Goal: Find specific page/section: Find specific page/section

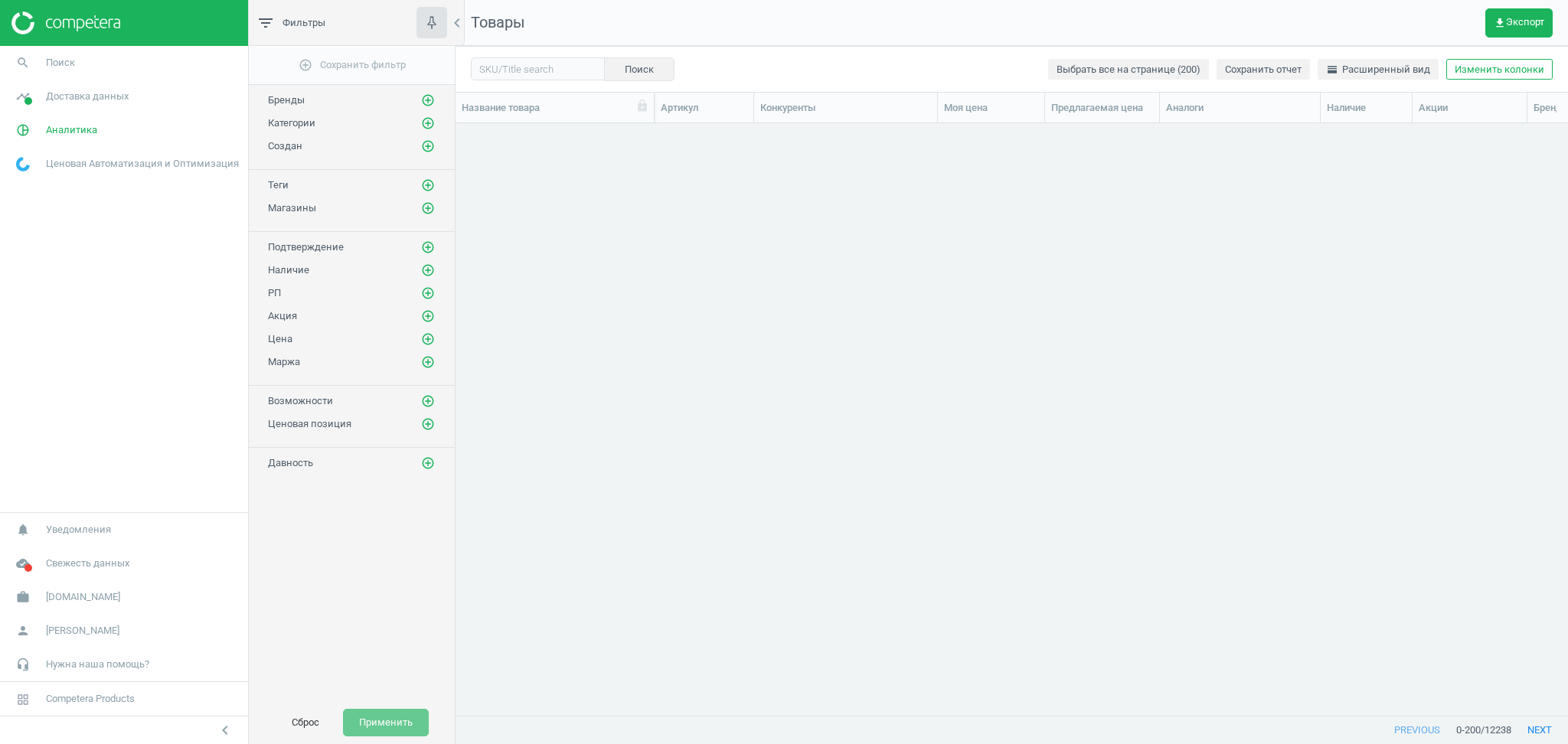
scroll to position [561, 1096]
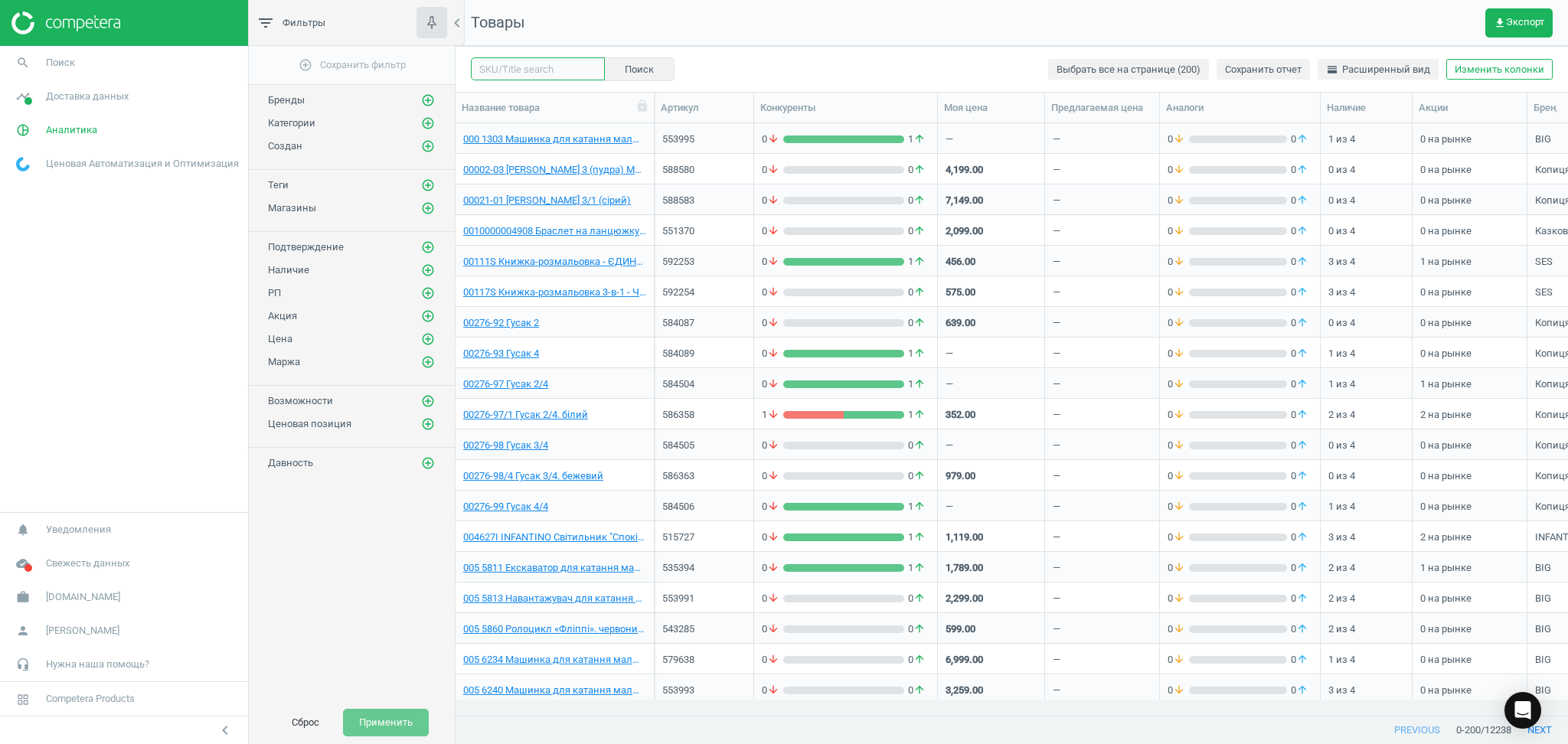
click at [510, 74] on input "text" at bounding box center [537, 69] width 134 height 23
paste input "588327"
type input "588327"
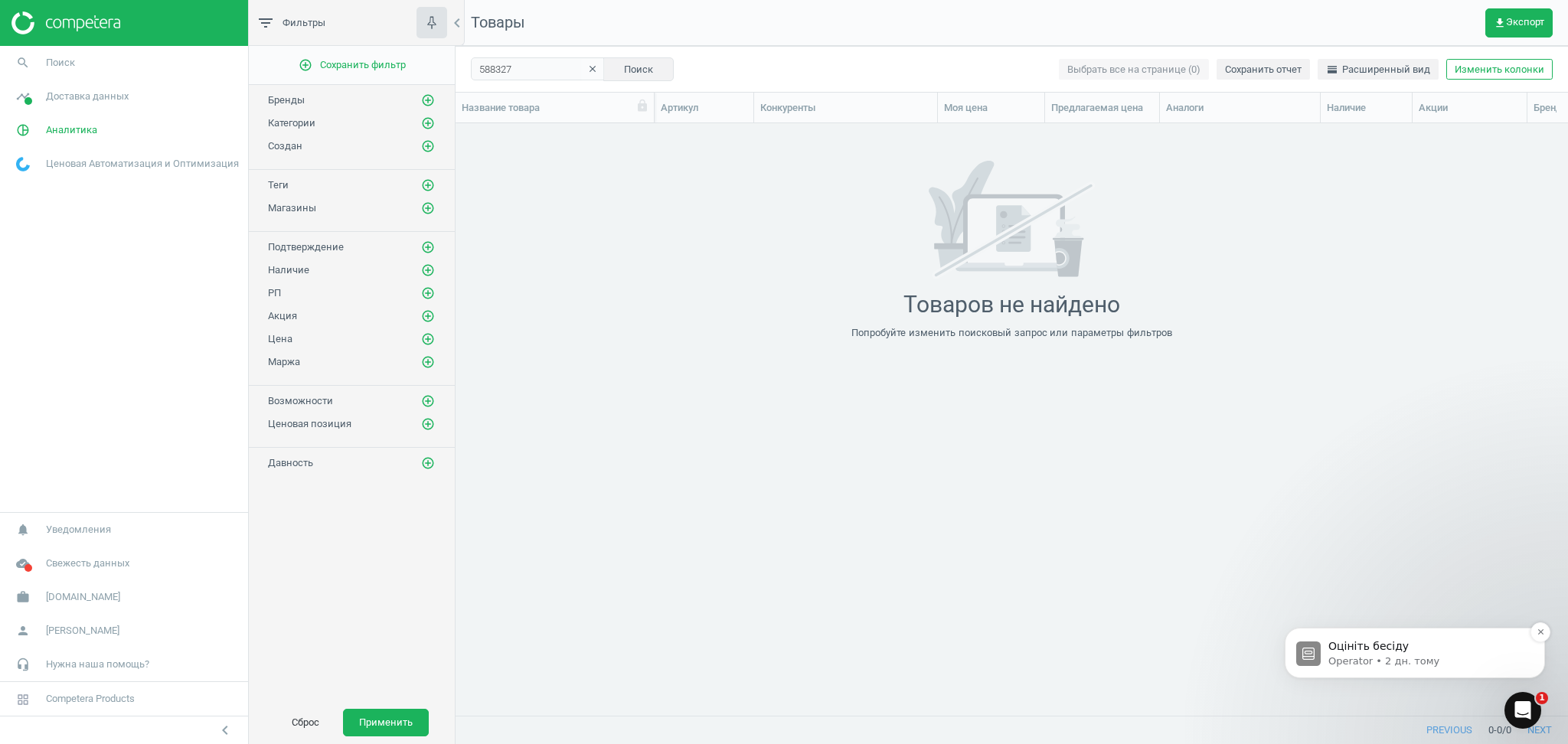
click at [1400, 647] on p "Оцініть бесіду" at bounding box center [1427, 647] width 198 height 15
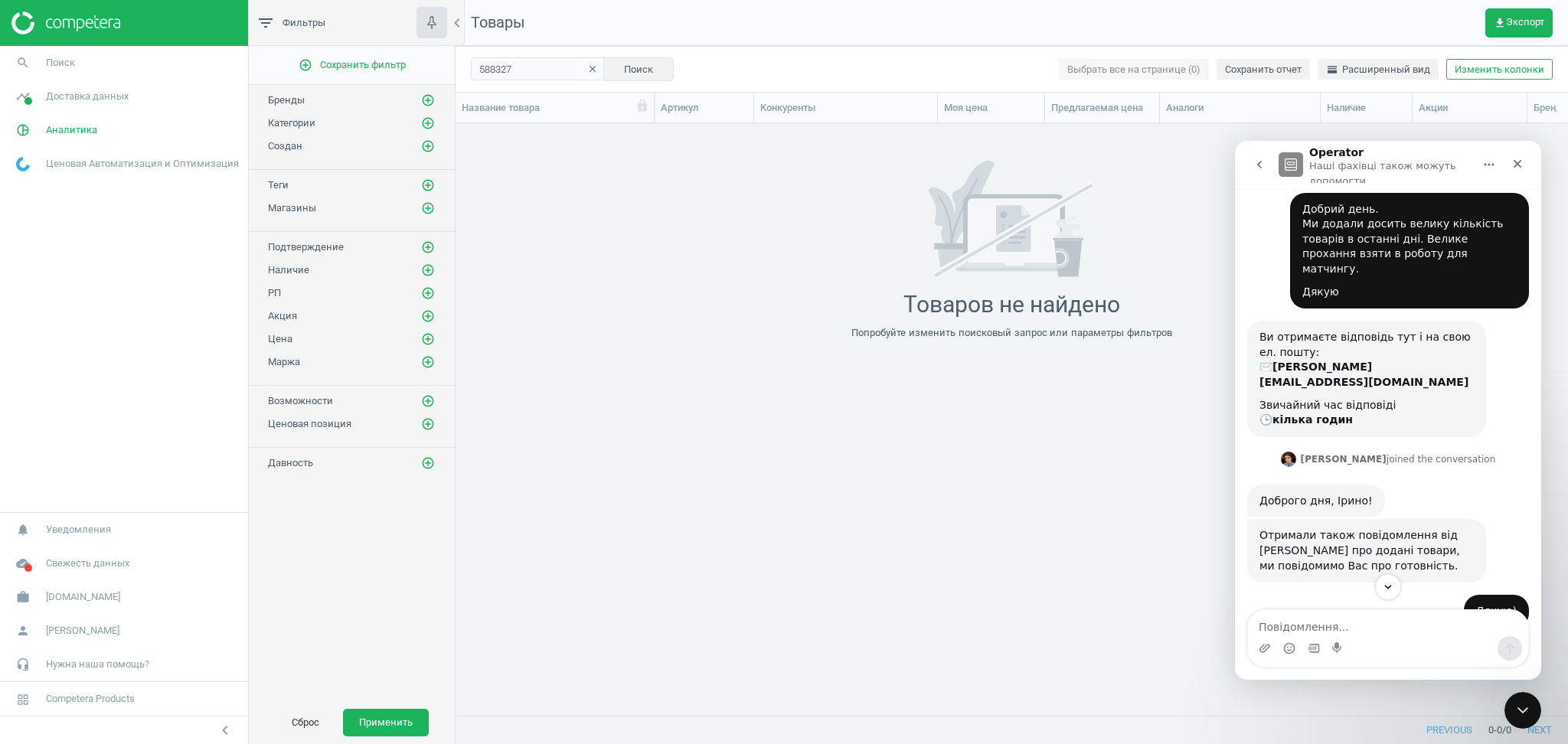
scroll to position [602, 0]
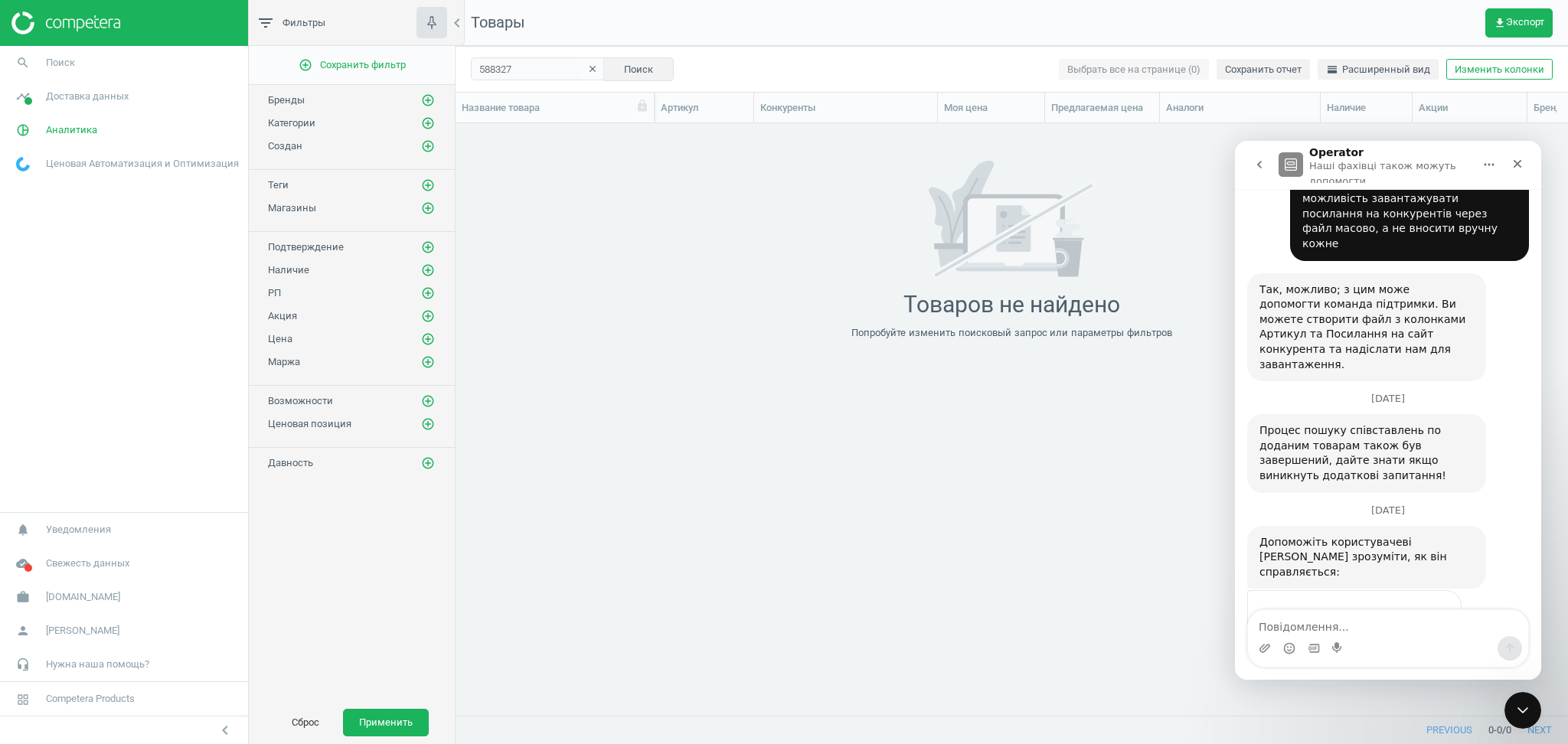
click at [866, 532] on div "grid" at bounding box center [1012, 411] width 1112 height 577
click at [1510, 160] on div "Закрити" at bounding box center [1517, 164] width 27 height 27
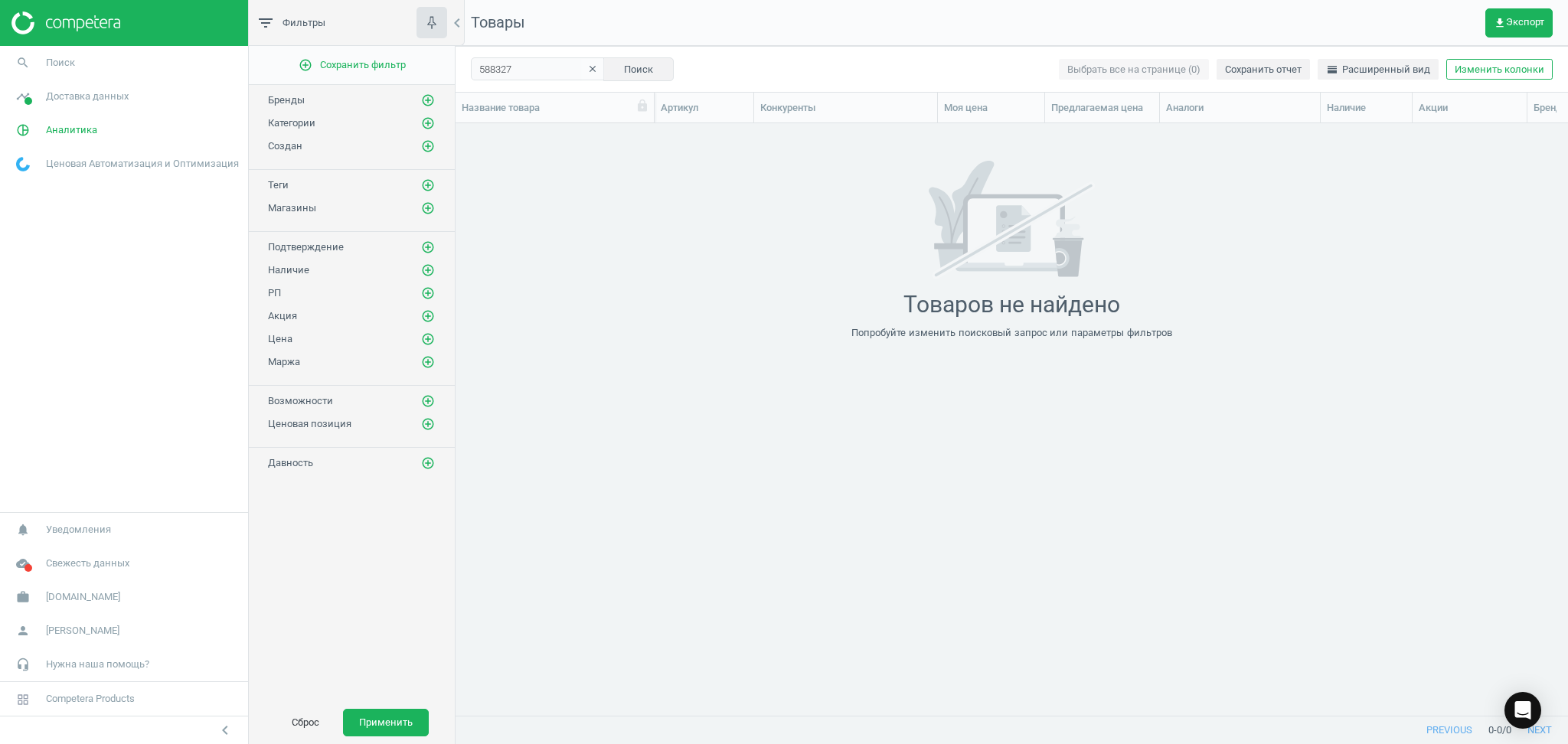
scroll to position [561, 1096]
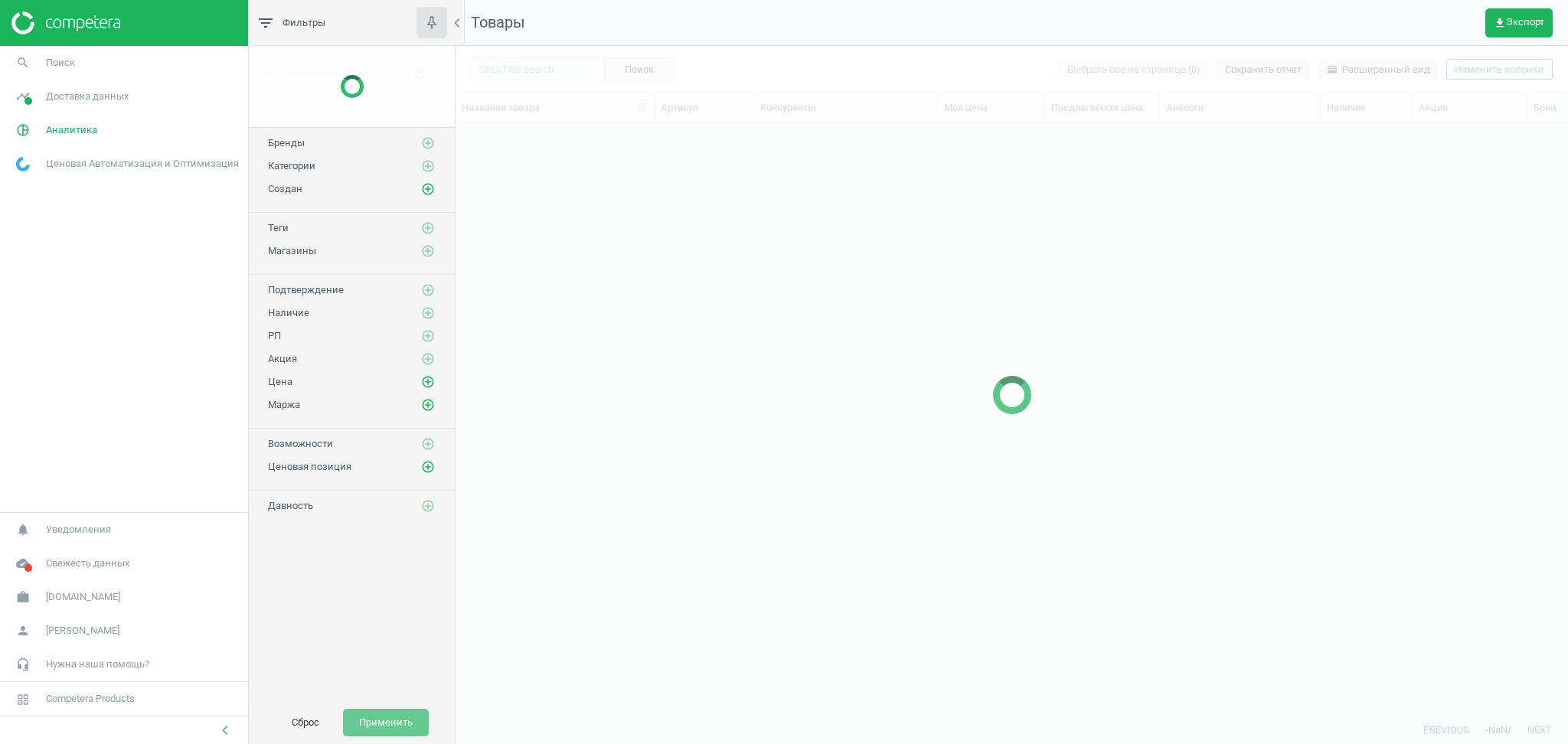
scroll to position [561, 1096]
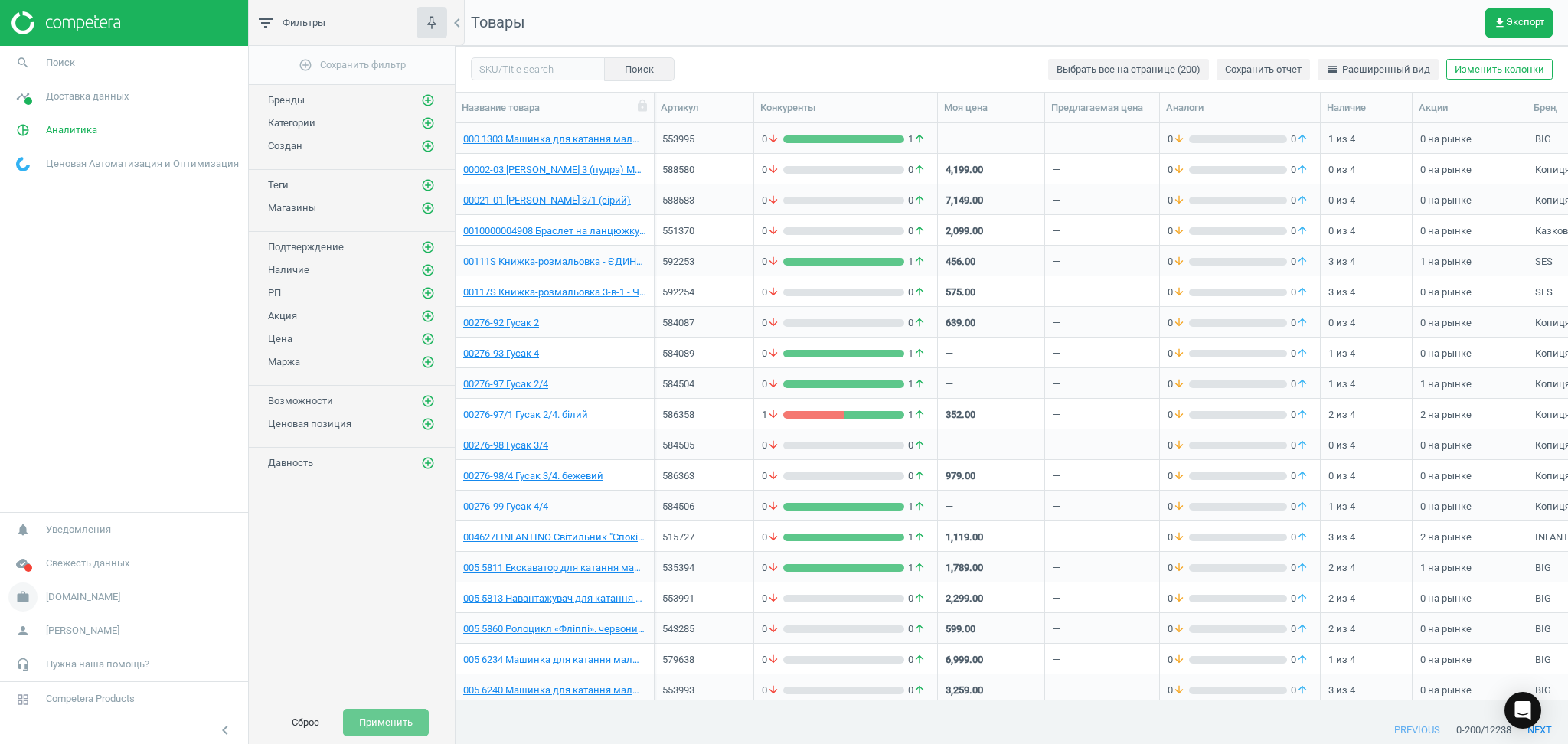
click at [55, 594] on span "[DOMAIN_NAME]" at bounding box center [83, 597] width 75 height 14
click at [56, 572] on span "Настройки кампании" at bounding box center [62, 575] width 90 height 12
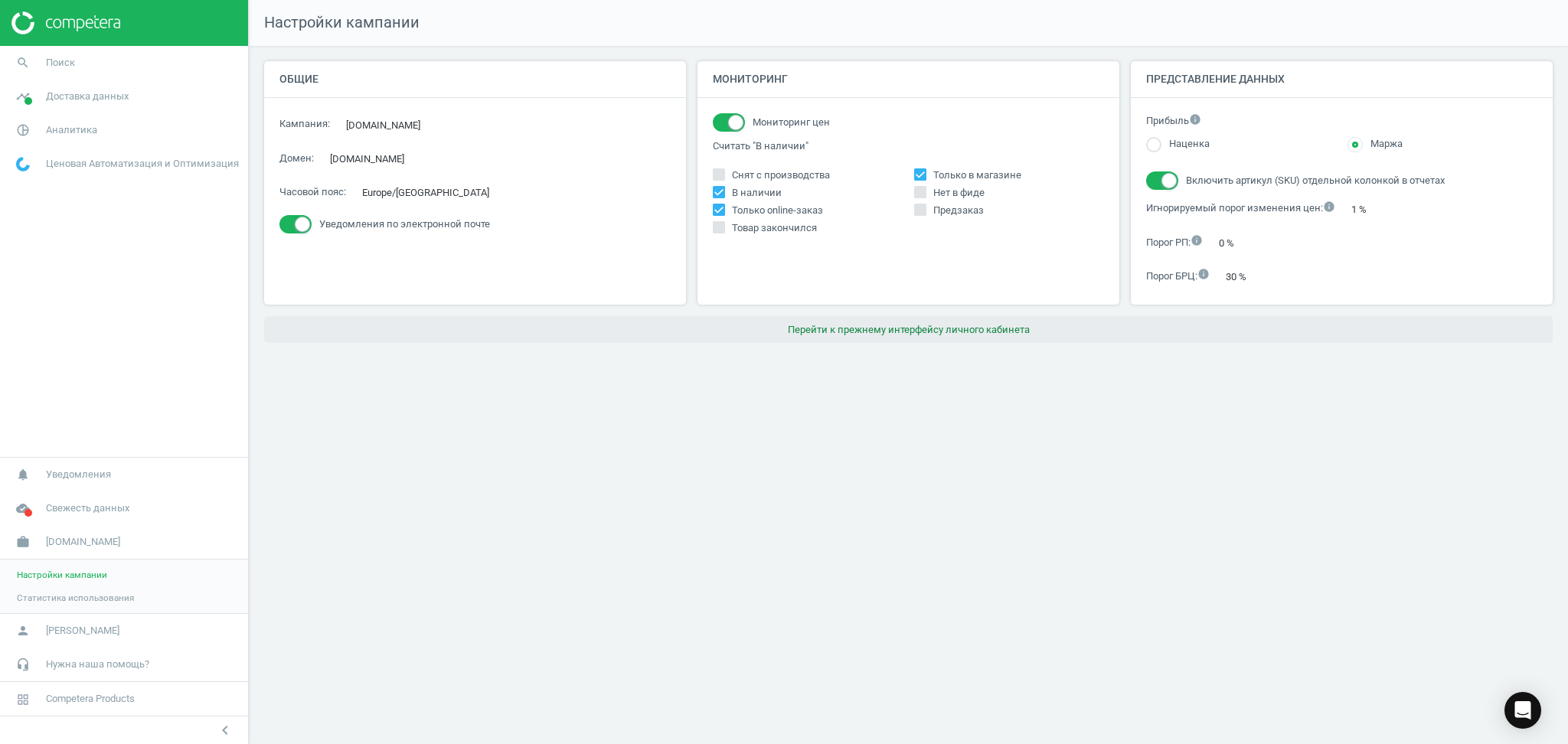
click at [937, 329] on button "Перейти к прежнему интерфейсу личного кабинета" at bounding box center [908, 330] width 1289 height 27
